Goal: Task Accomplishment & Management: Use online tool/utility

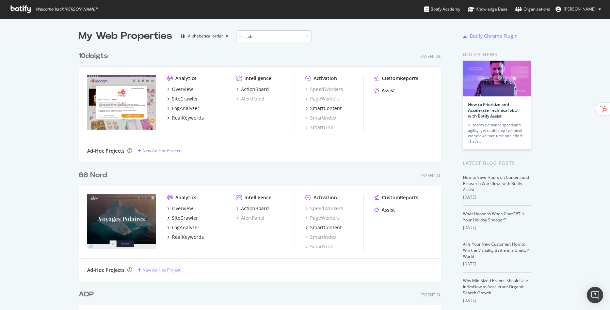
scroll to position [357, 367]
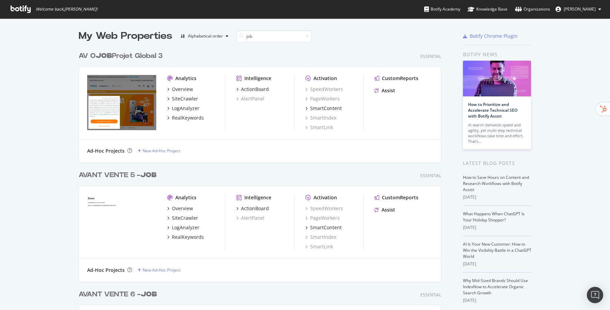
type input "job"
click at [155, 172] on b "JOB" at bounding box center [148, 174] width 16 height 7
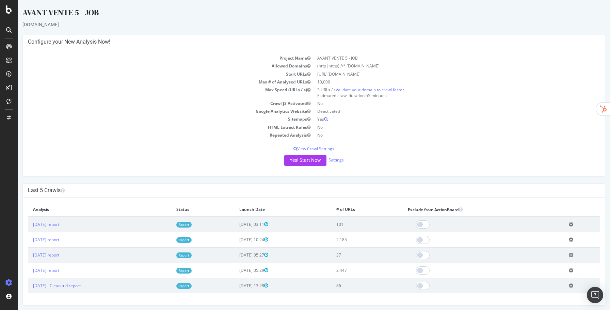
click at [573, 225] on icon at bounding box center [571, 224] width 4 height 5
click at [557, 235] on link "Add name" at bounding box center [546, 234] width 54 height 9
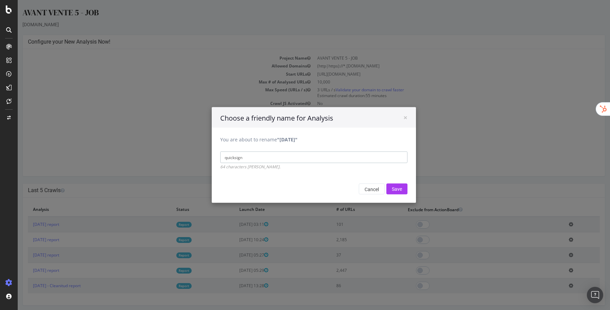
type input "quicksign"
click at [386, 183] on input "Save" at bounding box center [396, 188] width 21 height 11
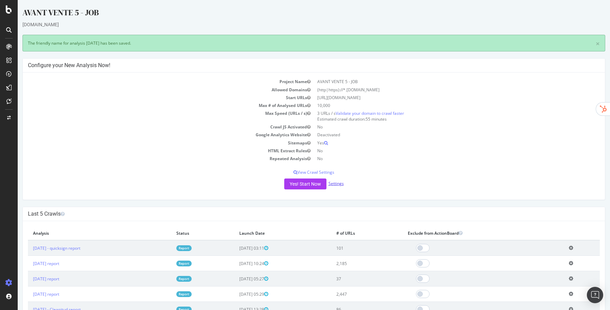
click at [338, 182] on link "Settings" at bounding box center [335, 183] width 15 height 6
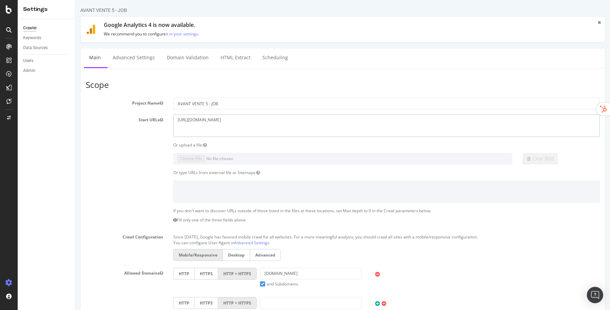
drag, startPoint x: 255, startPoint y: 120, endPoint x: 127, endPoint y: 105, distance: 129.1
click at [127, 105] on section "Project Name AVANT VENTE 5 - JOB Start URLs [URL][DOMAIN_NAME] Or upload a file…" at bounding box center [343, 238] width 514 height 280
paste textarea "[DOMAIN_NAME]"
type textarea "[URL][DOMAIN_NAME]"
drag, startPoint x: 302, startPoint y: 275, endPoint x: 253, endPoint y: 262, distance: 50.7
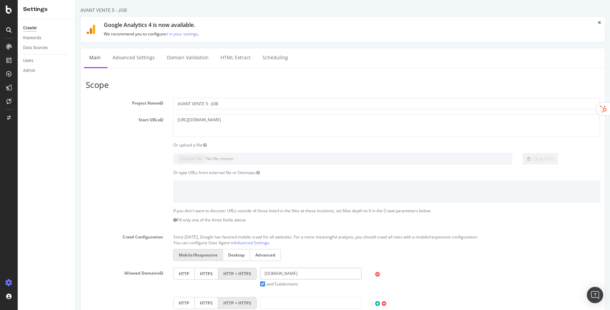
click at [253, 262] on section "Project Name AVANT VENTE 5 - JOB Start URLs [URL][DOMAIN_NAME] Or upload a file…" at bounding box center [343, 238] width 514 height 280
paste input "[URL][DOMAIN_NAME]"
type input "[DOMAIN_NAME]"
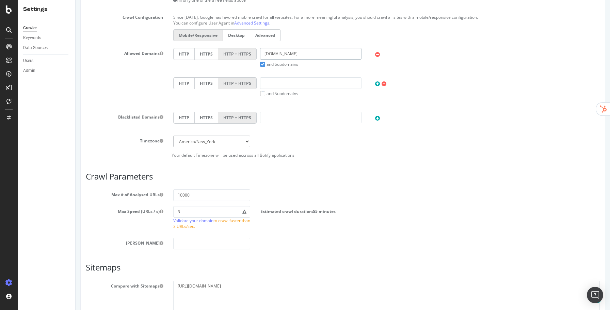
scroll to position [279, 0]
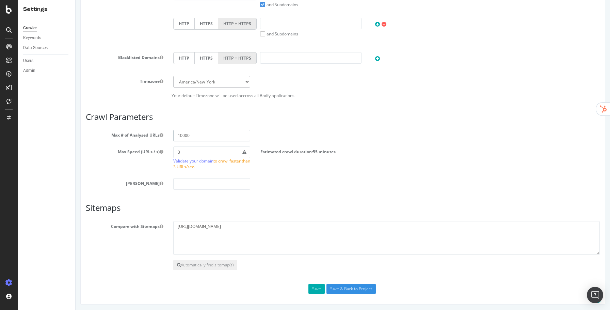
click at [179, 135] on input "10000" at bounding box center [211, 136] width 77 height 12
type input "20000"
drag, startPoint x: 273, startPoint y: 222, endPoint x: 144, endPoint y: 221, distance: 129.3
click at [144, 221] on div "Compare with Sitemaps [URL][DOMAIN_NAME]" at bounding box center [343, 238] width 524 height 34
drag, startPoint x: 212, startPoint y: 221, endPoint x: 131, endPoint y: 219, distance: 81.3
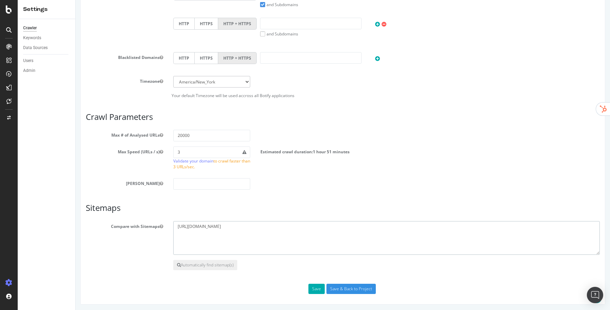
click at [131, 219] on article "Sitemaps Compare with Sitemaps [URL][DOMAIN_NAME] Automatically find sitemap(s)" at bounding box center [343, 236] width 514 height 67
click at [346, 288] on input "Save & Back to Project" at bounding box center [350, 288] width 49 height 10
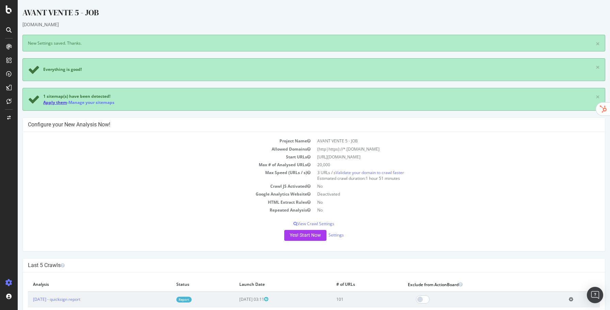
click at [57, 100] on link "Apply them" at bounding box center [55, 102] width 24 height 6
click at [318, 236] on button "Yes! Start Now" at bounding box center [305, 235] width 42 height 11
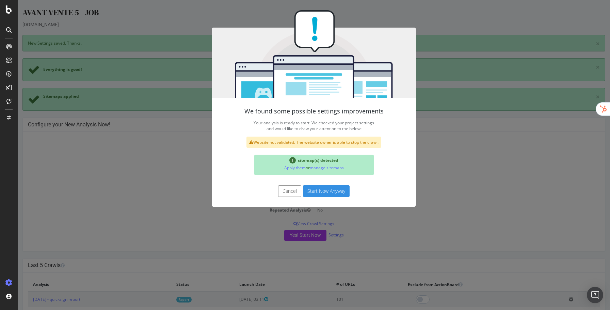
click at [323, 191] on button "Start Now Anyway" at bounding box center [326, 191] width 47 height 12
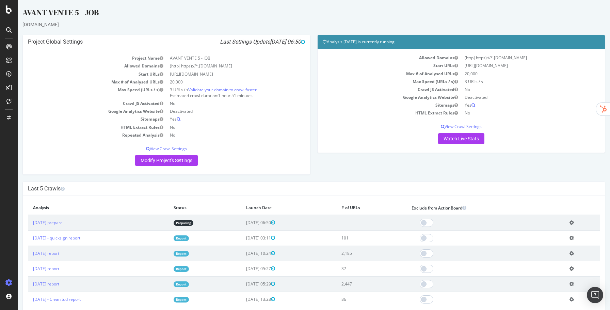
click at [576, 221] on td "Add name Delete analysis" at bounding box center [581, 223] width 35 height 16
click at [574, 222] on icon at bounding box center [571, 222] width 4 height 5
click at [559, 233] on link "Add name" at bounding box center [546, 232] width 54 height 9
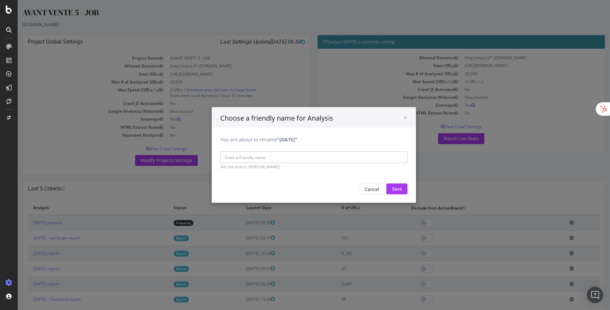
paste input "[URL][DOMAIN_NAME]"
drag, startPoint x: 249, startPoint y: 156, endPoint x: 215, endPoint y: 153, distance: 34.2
click at [215, 153] on div "You are about to rename "[DATE]" [URL][DOMAIN_NAME] 64 characters [PERSON_NAME]." at bounding box center [314, 149] width 204 height 42
type input "[DOMAIN_NAME]"
click at [386, 183] on input "Save" at bounding box center [396, 188] width 21 height 11
